Goal: Task Accomplishment & Management: Complete application form

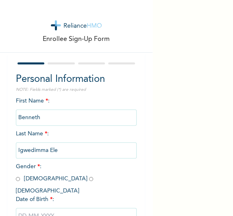
click at [143, 95] on div "Enrollee Sign-Up Form Personal Information NOTE: Fields marked (*) are required…" at bounding box center [76, 135] width 152 height 270
click at [17, 181] on input "radio" at bounding box center [18, 179] width 4 height 8
radio input "true"
click at [34, 208] on input "text" at bounding box center [76, 216] width 121 height 16
select select "9"
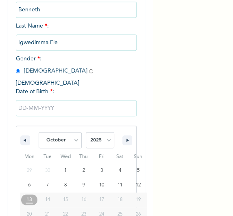
scroll to position [135, 0]
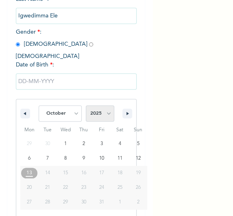
click at [103, 108] on select "2025 2024 2023 2022 2021 2020 2019 2018 2017 2016 2015 2014 2013 2012 2011 2010…" at bounding box center [100, 114] width 28 height 16
select select "1984"
click at [86, 106] on select "2025 2024 2023 2022 2021 2020 2019 2018 2017 2016 2015 2014 2013 2012 2011 2010…" at bounding box center [100, 114] width 28 height 16
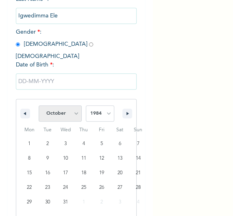
click at [71, 106] on select "January February March April May June July August September October November De…" at bounding box center [60, 114] width 43 height 16
select select "11"
click at [39, 106] on select "January February March April May June July August September October November De…" at bounding box center [60, 114] width 43 height 16
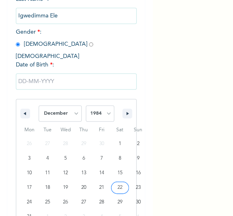
type input "[DATE]"
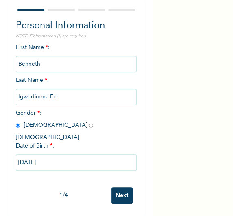
scroll to position [52, 0]
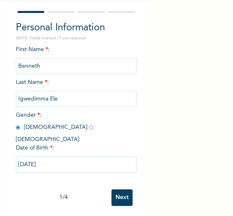
click at [117, 195] on input "Next" at bounding box center [121, 198] width 21 height 17
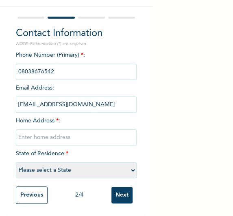
click at [54, 130] on input "text" at bounding box center [76, 138] width 121 height 16
type input "[GEOGRAPHIC_DATA]"
select select "25"
click at [120, 192] on input "Next" at bounding box center [121, 195] width 21 height 17
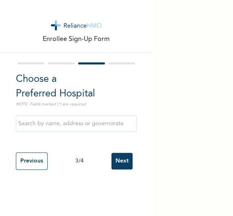
scroll to position [0, 0]
click at [119, 163] on input "Next" at bounding box center [121, 161] width 21 height 17
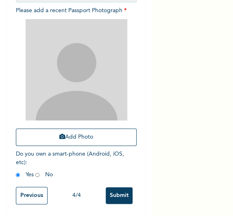
scroll to position [124, 0]
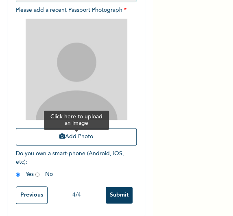
click at [78, 138] on button "Add Photo" at bounding box center [76, 136] width 121 height 17
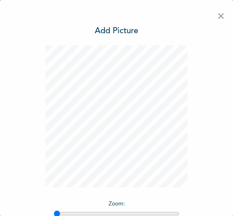
scroll to position [67, 0]
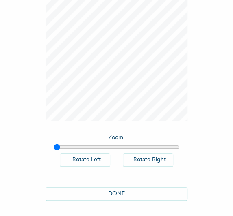
click at [122, 195] on button "DONE" at bounding box center [116, 194] width 142 height 13
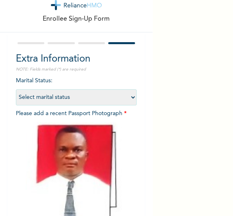
scroll to position [129, 0]
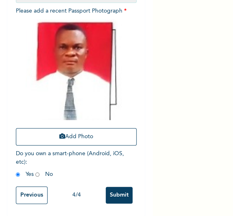
click at [119, 193] on input "Submit" at bounding box center [119, 195] width 27 height 17
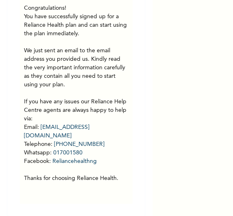
scroll to position [0, 0]
